Goal: Check status: Check status

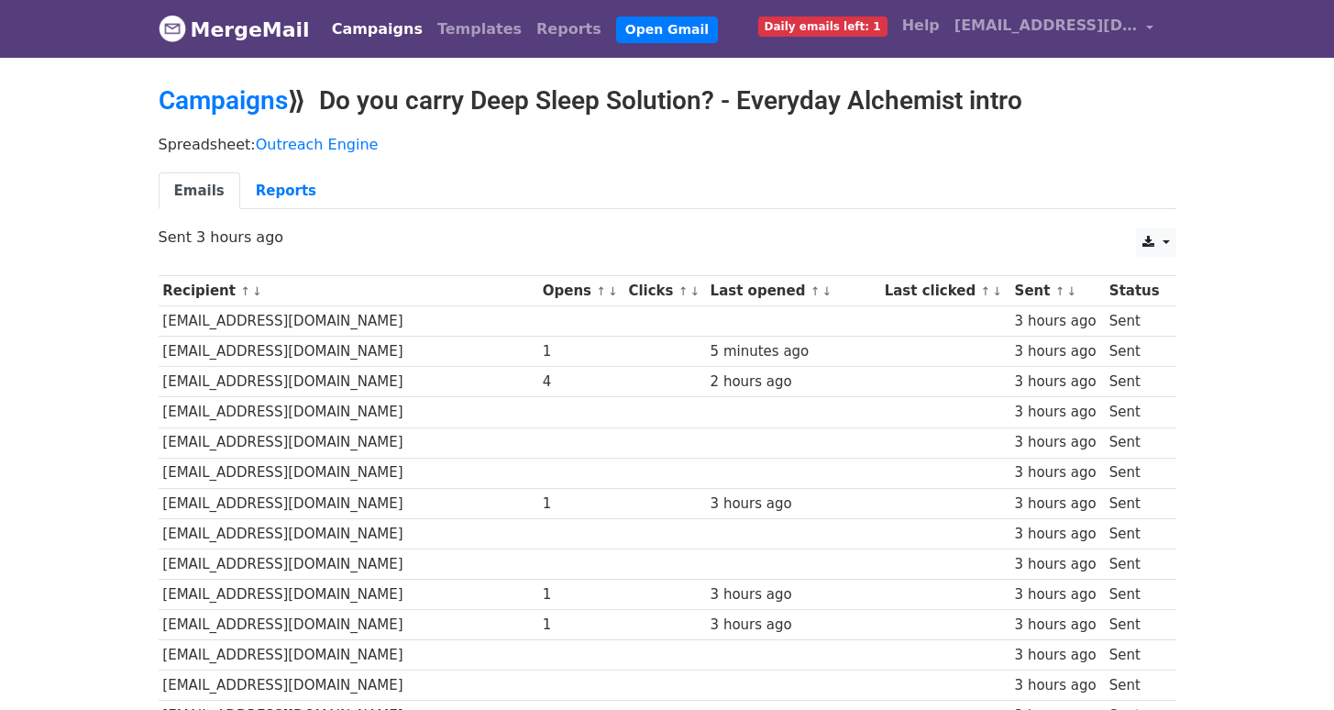
click at [286, 182] on link "Reports" at bounding box center [286, 191] width 92 height 38
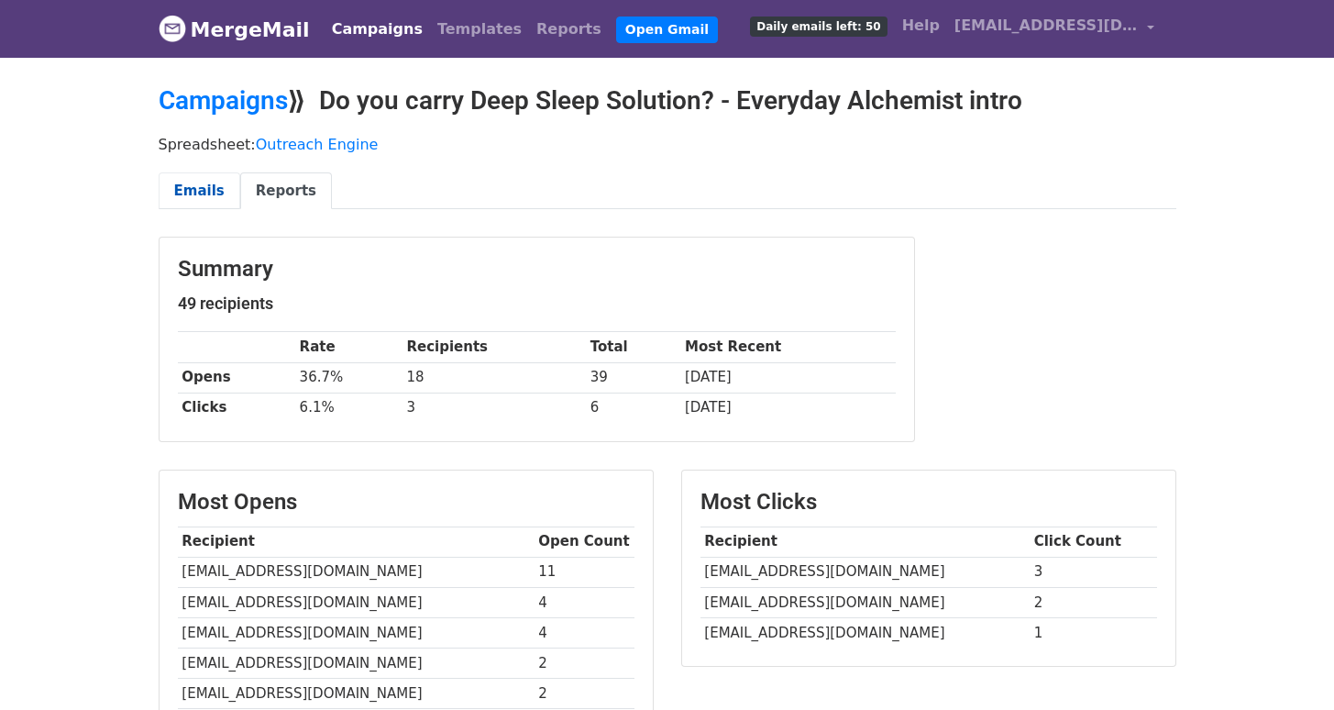
click at [205, 189] on link "Emails" at bounding box center [200, 191] width 82 height 38
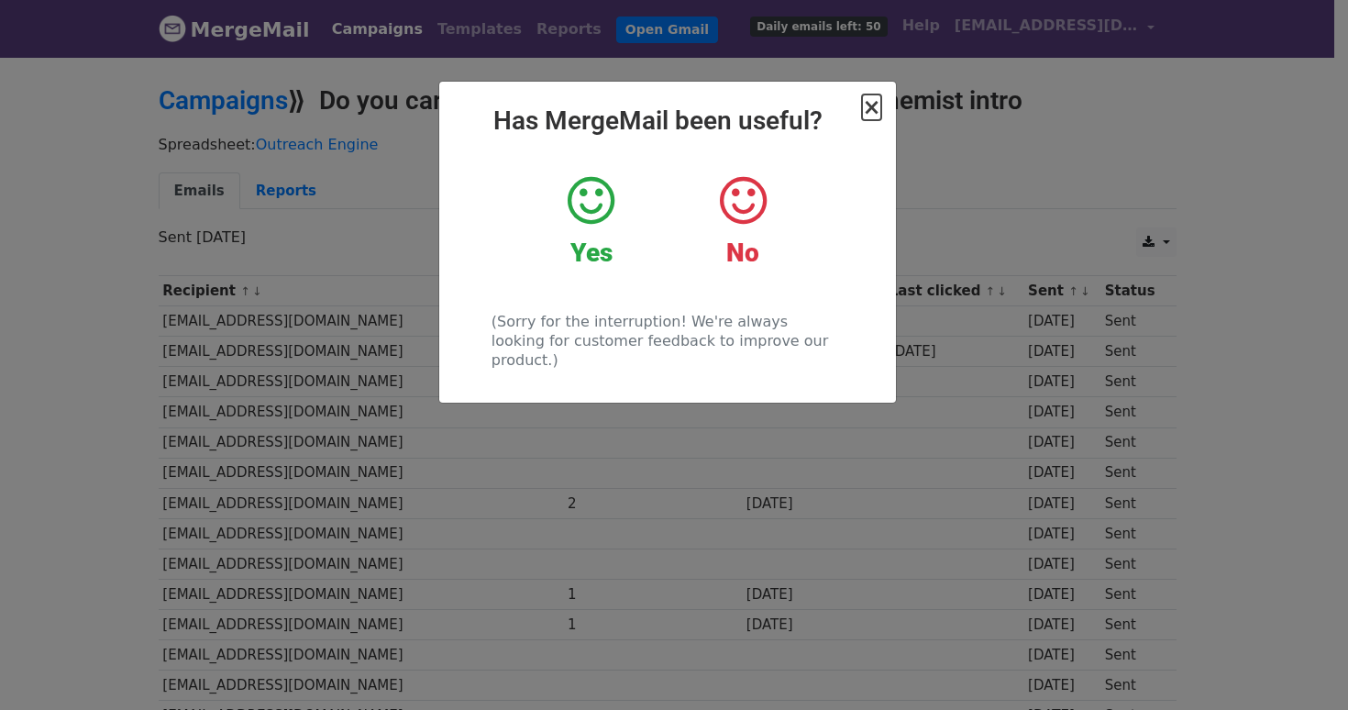
click at [875, 105] on span "×" at bounding box center [871, 107] width 18 height 26
